Goal: Information Seeking & Learning: Learn about a topic

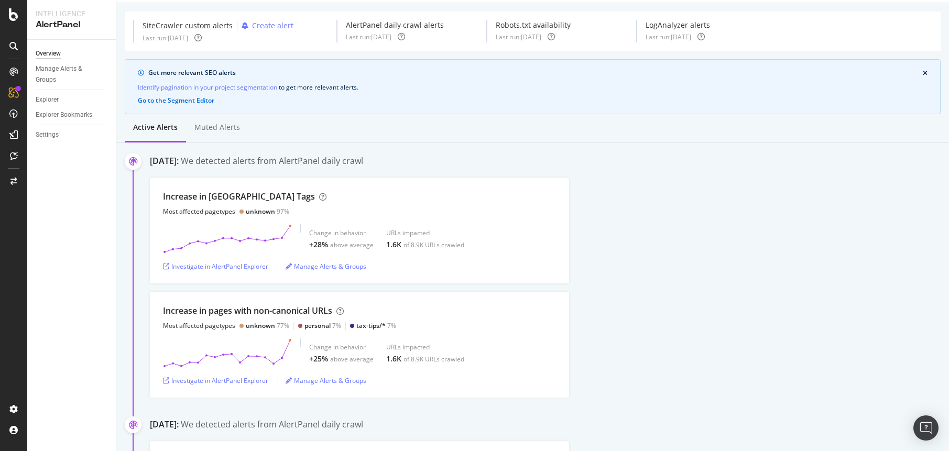
scroll to position [52, 0]
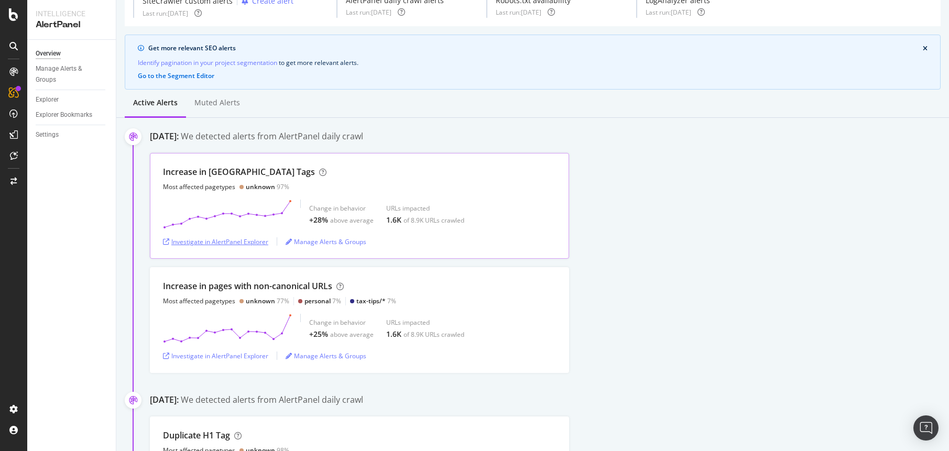
click at [253, 242] on div "Investigate in AlertPanel Explorer" at bounding box center [215, 241] width 105 height 9
click at [232, 354] on div "Investigate in AlertPanel Explorer" at bounding box center [215, 356] width 105 height 9
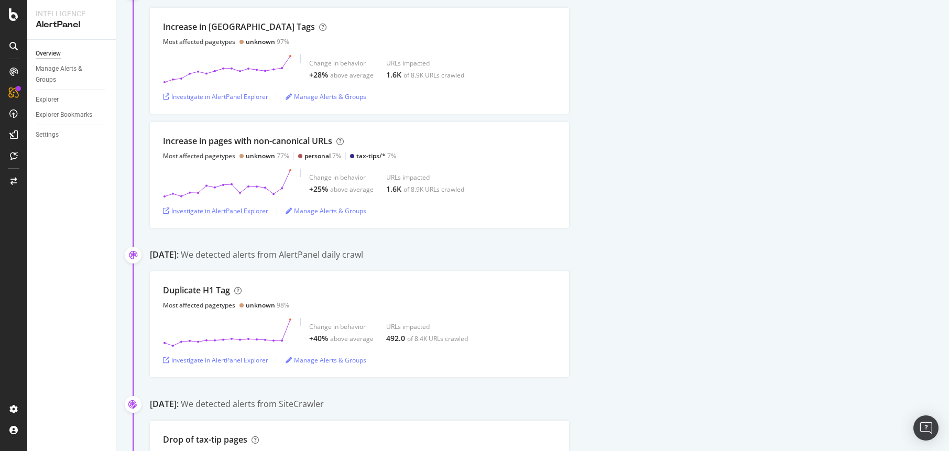
scroll to position [262, 0]
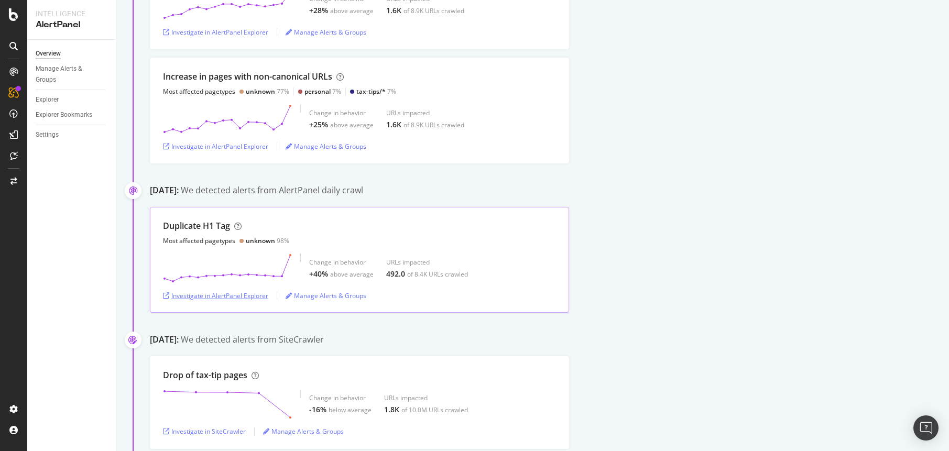
click at [240, 292] on div "Investigate in AlertPanel Explorer" at bounding box center [215, 295] width 105 height 9
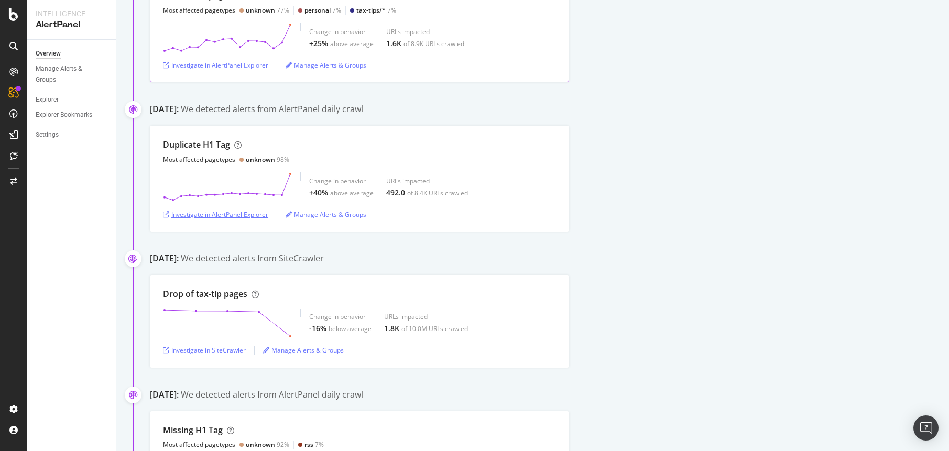
scroll to position [367, 0]
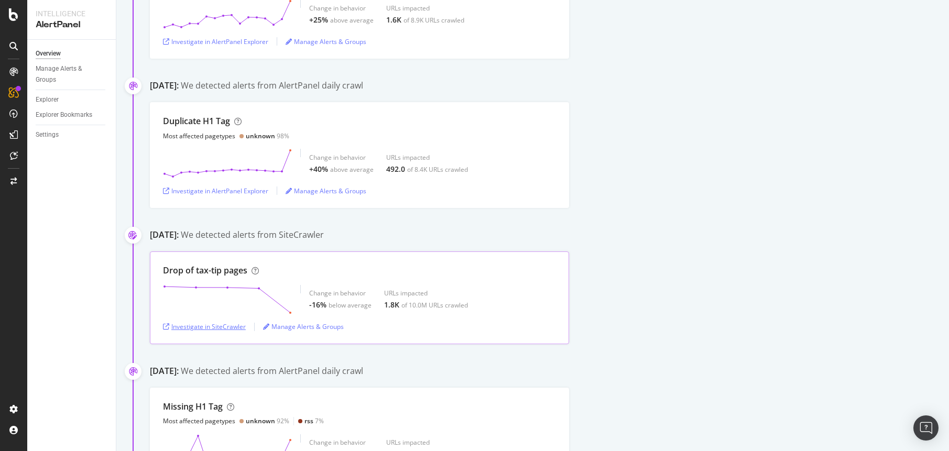
click at [220, 327] on div "Investigate in SiteCrawler" at bounding box center [204, 326] width 83 height 9
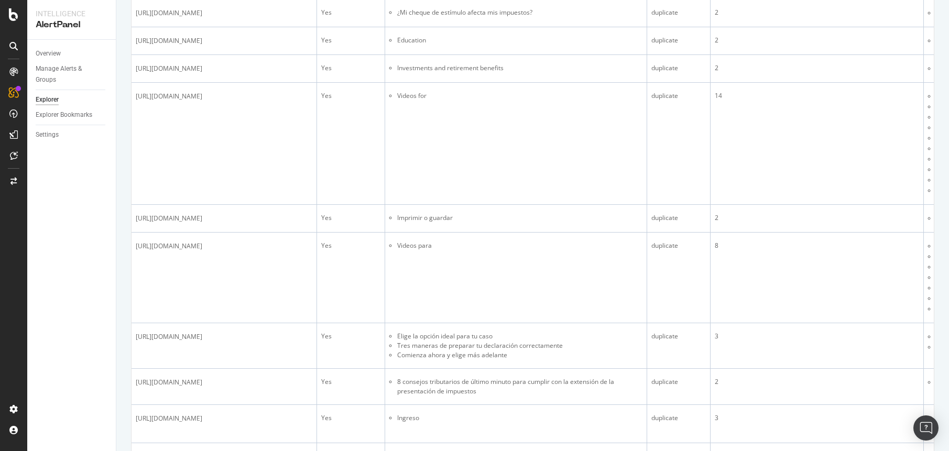
scroll to position [1310, 0]
